Goal: Understand process/instructions: Learn how to perform a task or action

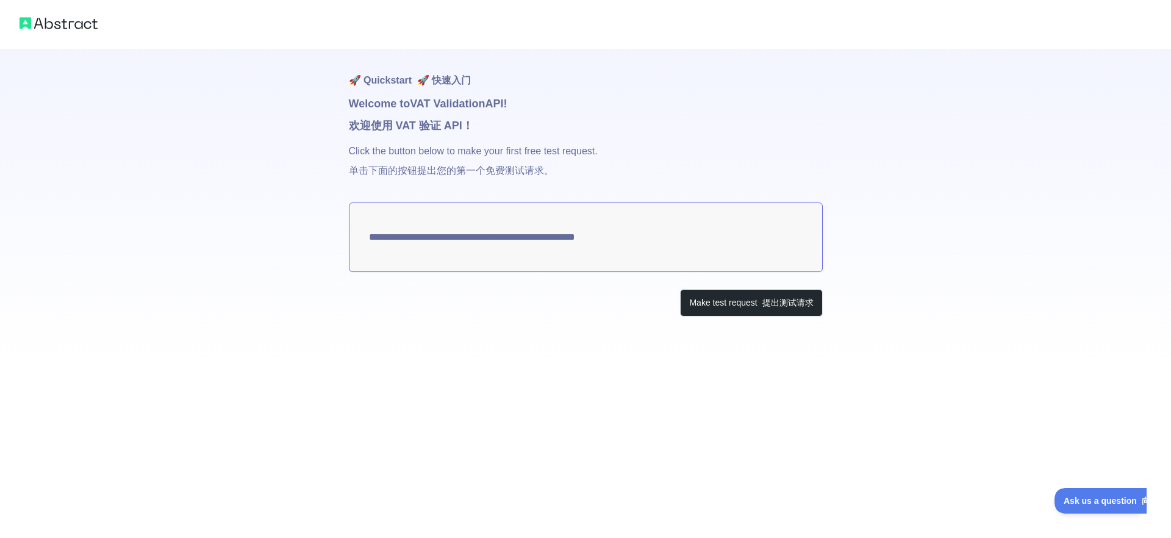
click at [514, 242] on textarea "**********" at bounding box center [586, 238] width 474 height 70
click at [728, 305] on button "Make test request 提出测试请求" at bounding box center [751, 302] width 142 height 27
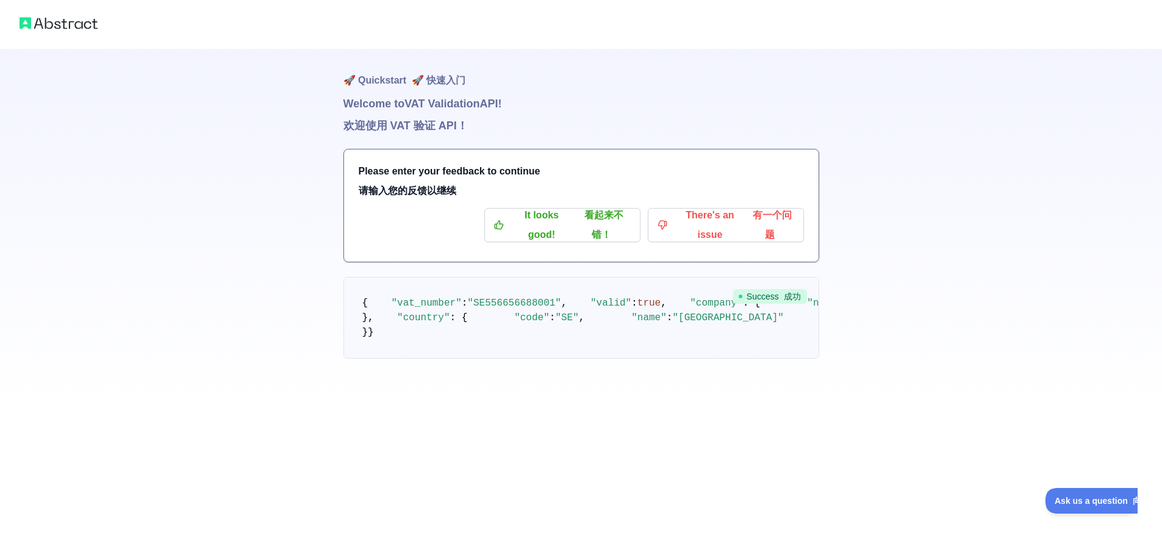
click at [461, 359] on pre "{ "vat_number" : "SE556656688001" , "valid" : true , "company" : { "name" : "GO…" at bounding box center [581, 318] width 476 height 82
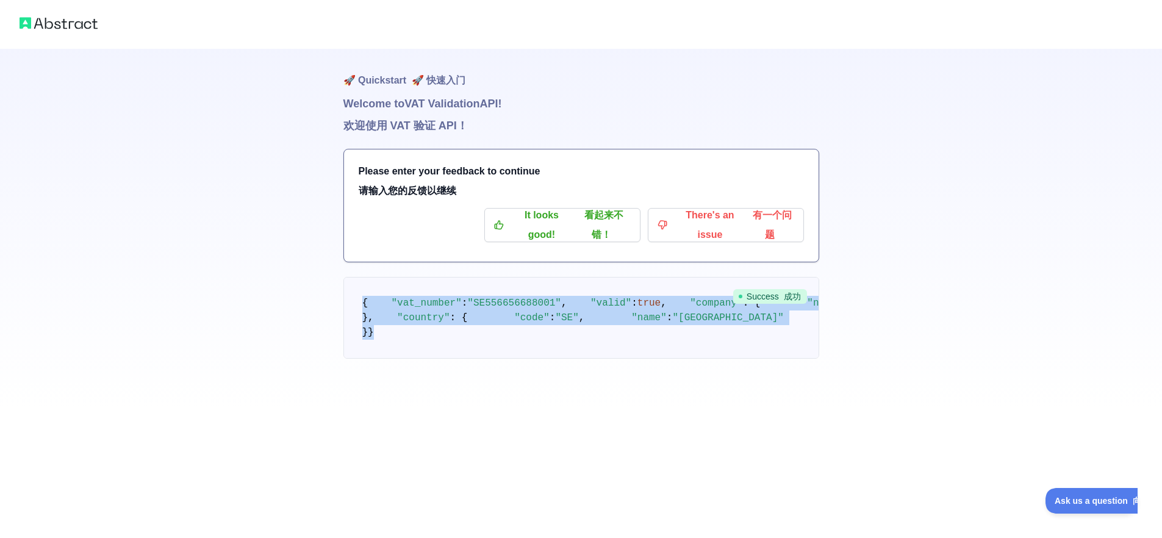
drag, startPoint x: 360, startPoint y: 291, endPoint x: 384, endPoint y: 465, distance: 176.2
click at [384, 359] on pre "{ "vat_number" : "SE556656688001" , "valid" : true , "company" : { "name" : "GO…" at bounding box center [581, 318] width 476 height 82
copy code "{ "vat_number" : "SE556656688001" , "valid" : true , "company" : { "name" : "GO…"
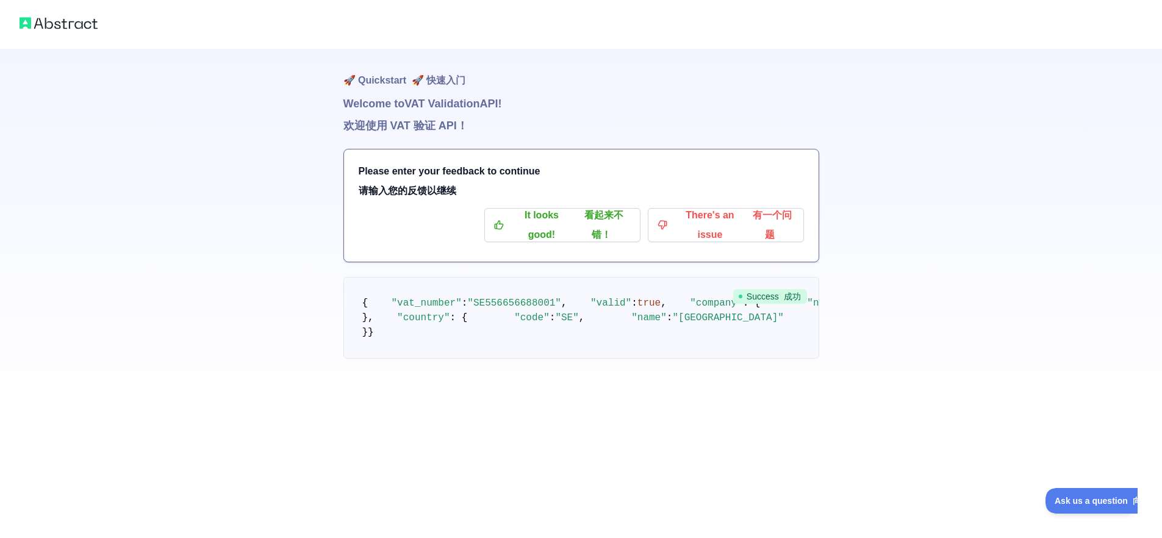
click at [940, 232] on div "🚀 Quickstart 🚀 快速入门 Welcome to VAT Validation API! 欢迎使用 VAT 验证 API！ Please ente…" at bounding box center [581, 203] width 1162 height 407
click at [1083, 496] on span "Ask us a question 向我们提问" at bounding box center [1108, 499] width 139 height 9
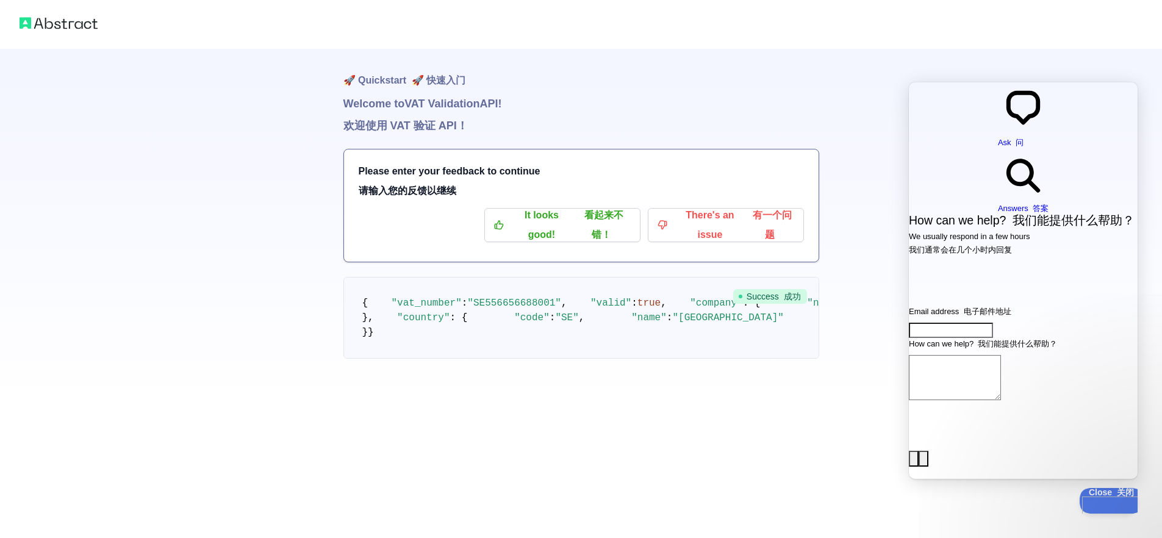
click at [809, 81] on h1 "🚀 Quickstart 🚀 快速入门" at bounding box center [581, 72] width 476 height 46
